Goal: Find specific page/section: Find specific page/section

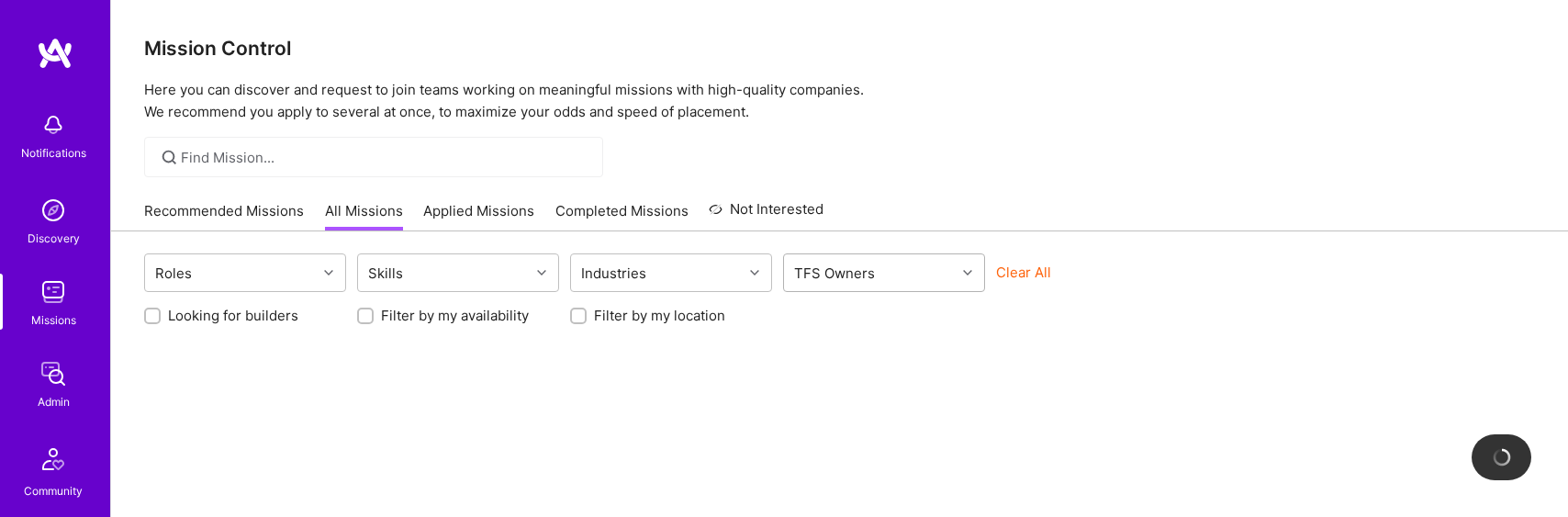
click at [925, 264] on div "TFS Owners" at bounding box center [870, 272] width 172 height 36
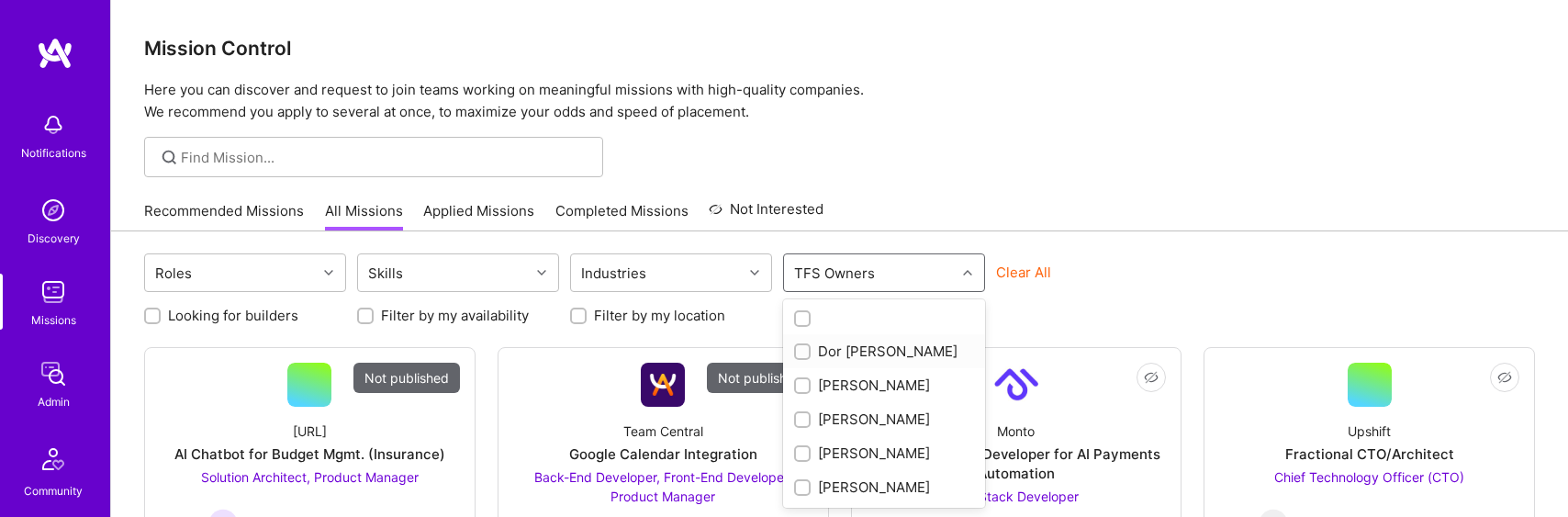
click at [870, 351] on div "Dor Groner" at bounding box center [884, 351] width 180 height 20
checkbox input "true"
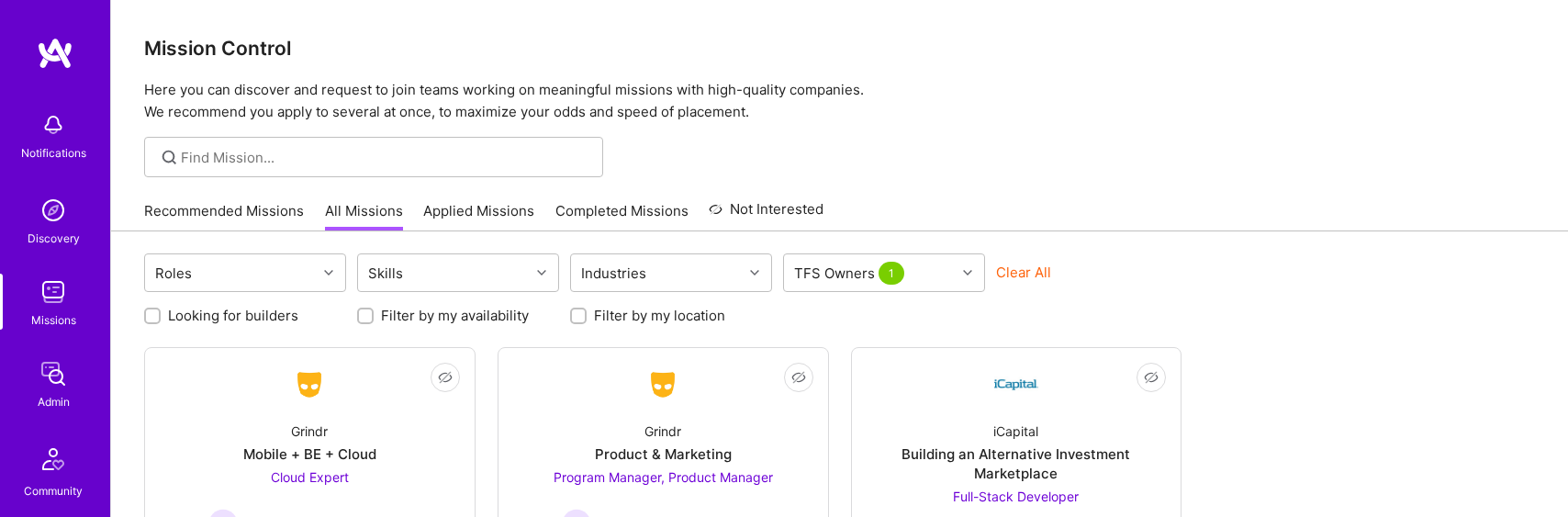
drag, startPoint x: 1140, startPoint y: 252, endPoint x: 1052, endPoint y: 261, distance: 88.5
click at [1140, 252] on div "Roles Skills Industries TFS Owners 1 Clear All Looking for builders Filter by m…" at bounding box center [840, 462] width 1458 height 462
click at [969, 407] on div "iCapital Building an Alternative Investment Marketplace Full-Stack Developer Ac…" at bounding box center [1016, 481] width 300 height 151
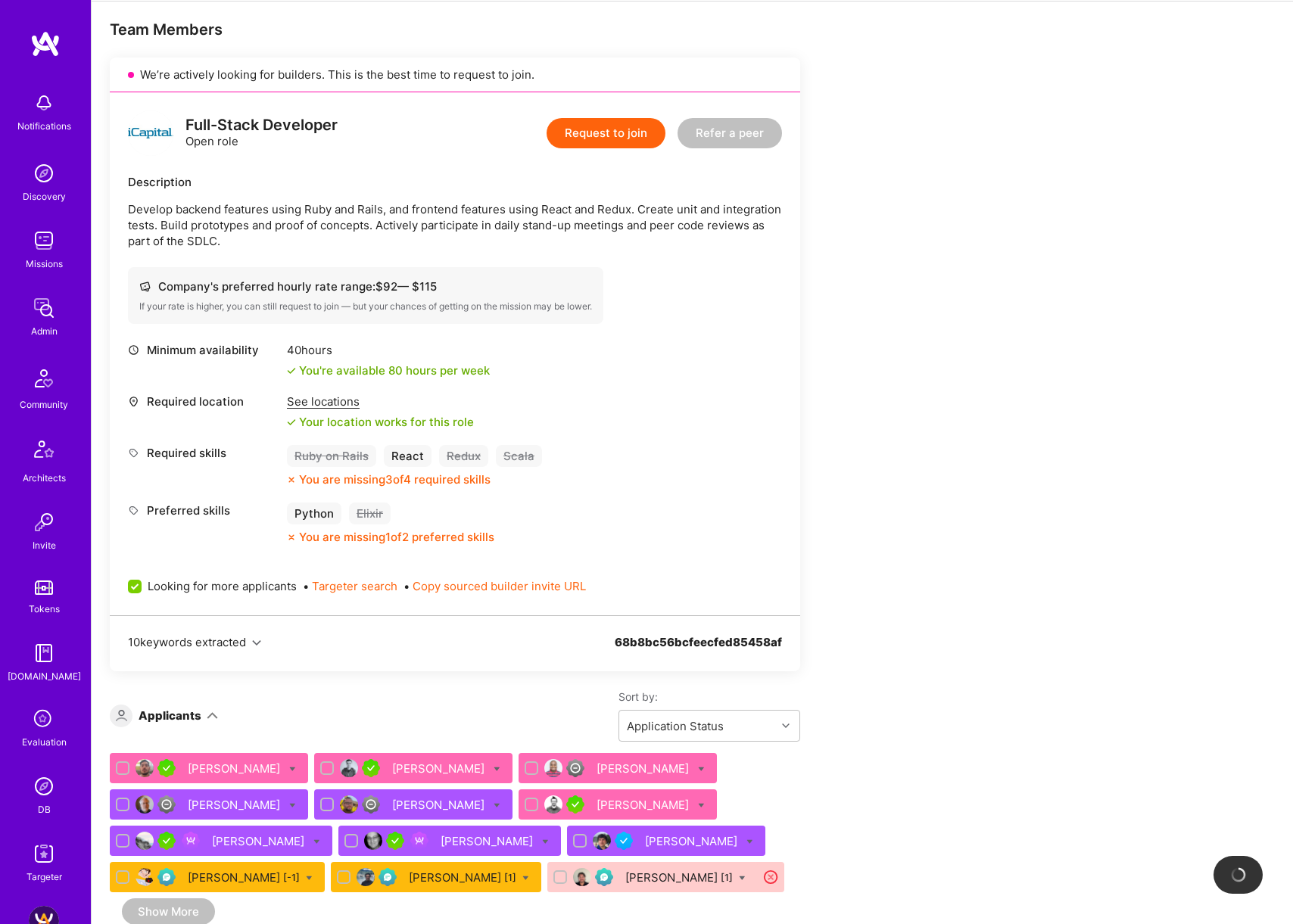
scroll to position [497, 0]
